Goal: Transaction & Acquisition: Download file/media

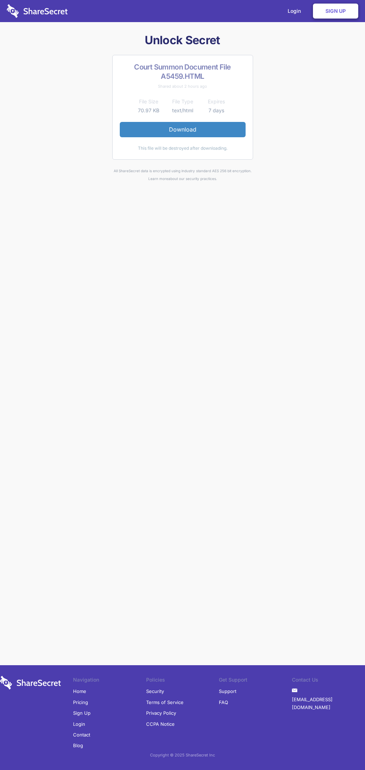
click at [183, 129] on link "Download" at bounding box center [183, 129] width 126 height 15
